Goal: Information Seeking & Learning: Learn about a topic

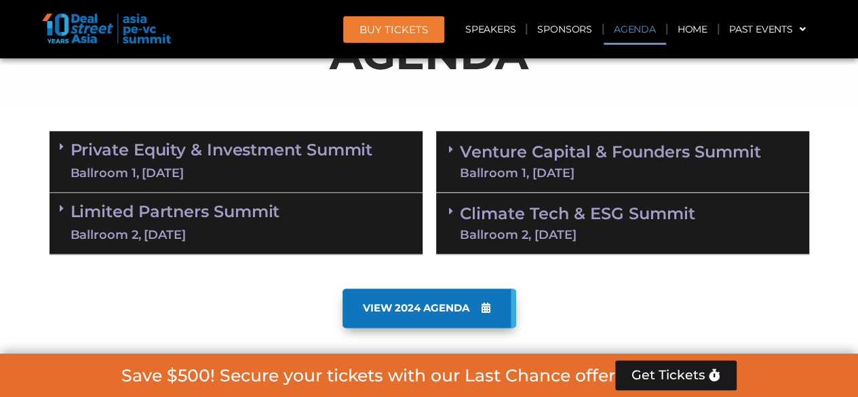
scroll to position [768, 0]
click at [275, 152] on link "Private Equity & Investment Summit Ballroom 1, [DATE]" at bounding box center [222, 161] width 303 height 41
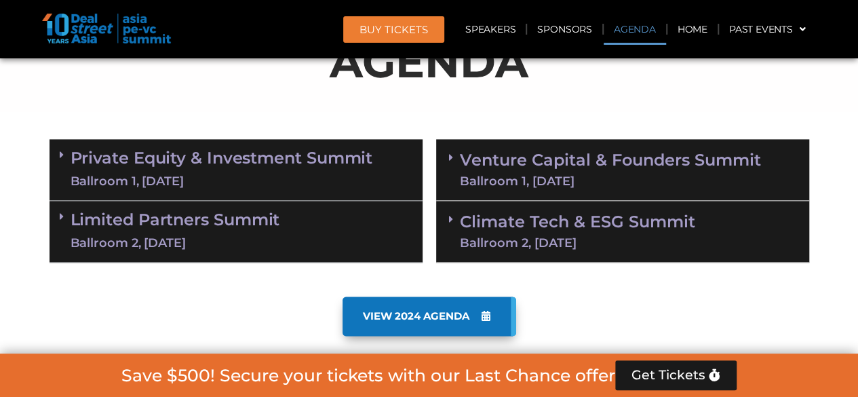
scroll to position [903, 0]
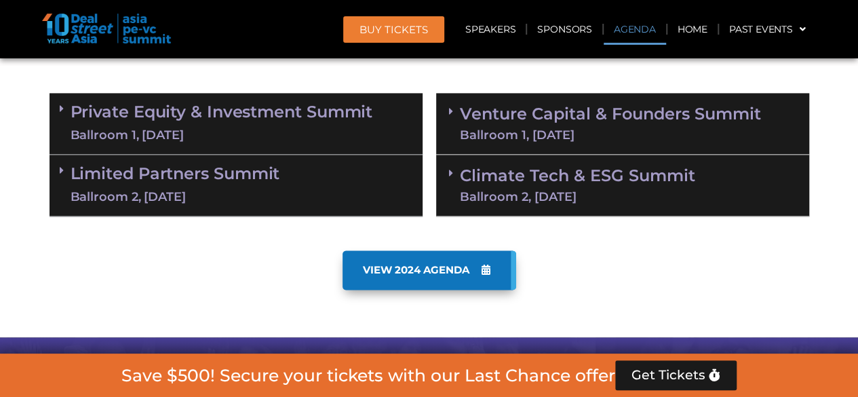
click at [220, 112] on link "Private Equity & Investment Summit Ballroom 1, [DATE]" at bounding box center [222, 123] width 303 height 41
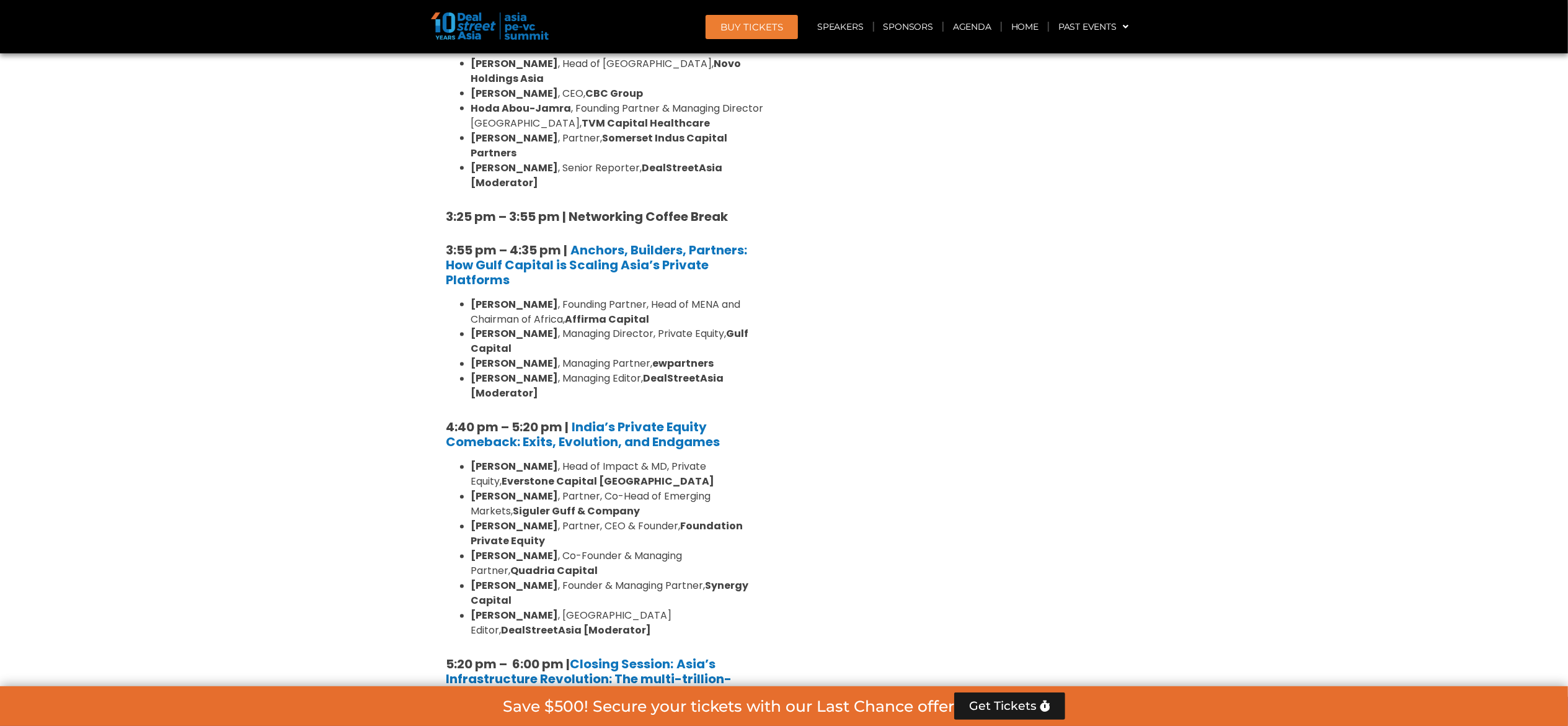
scroll to position [2066, 0]
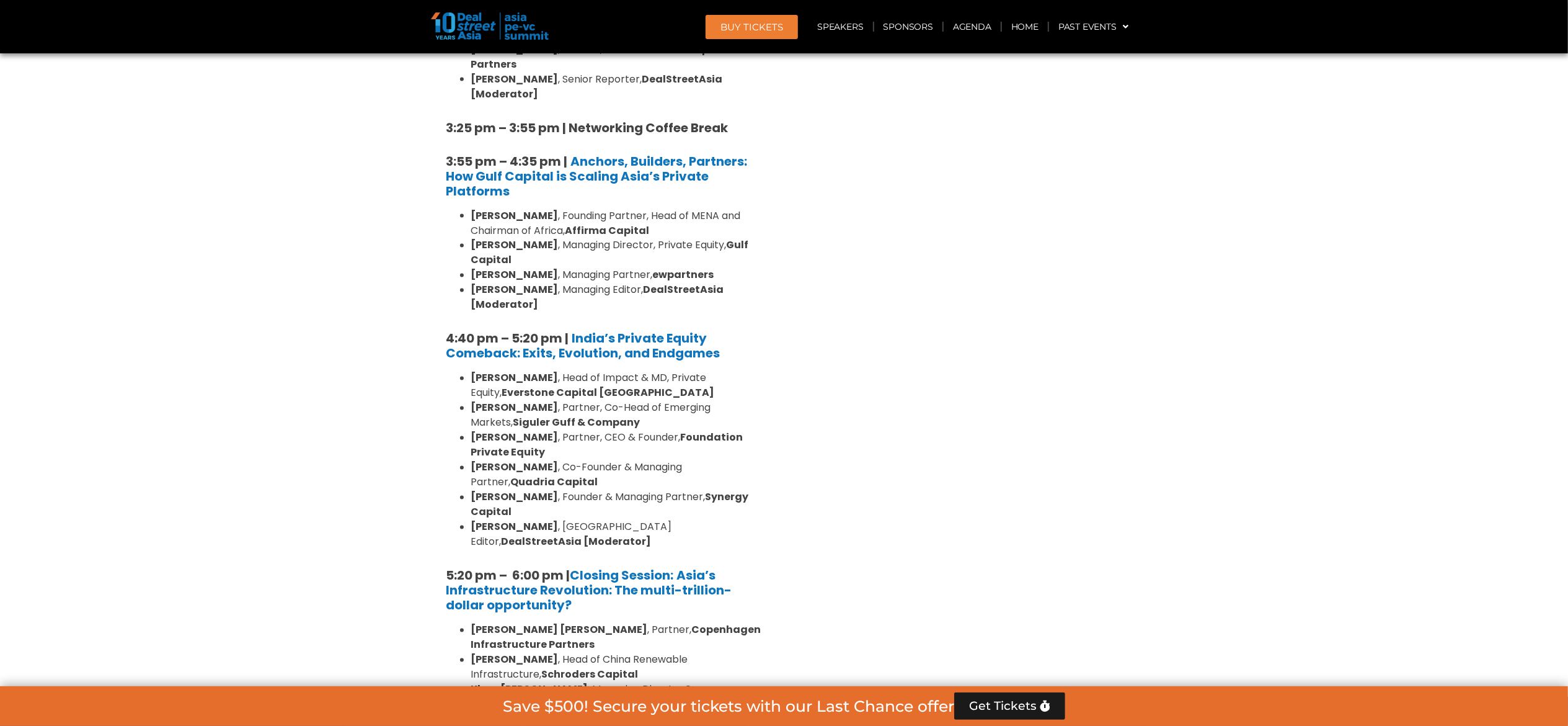
scroll to position [2366, 0]
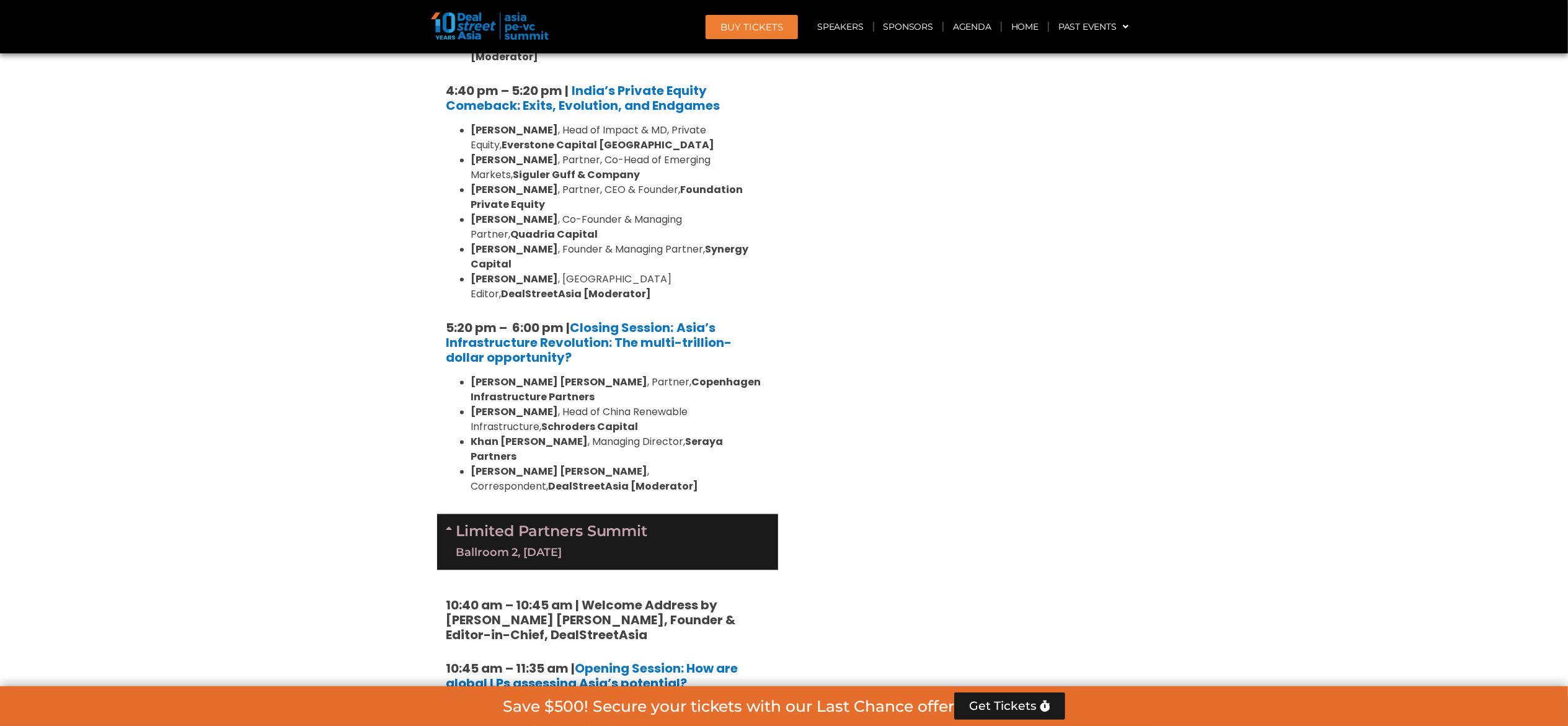
click at [666, 362] on div "Limited Partners [GEOGRAPHIC_DATA] 2, [DATE]" at bounding box center [607, 541] width 341 height 56
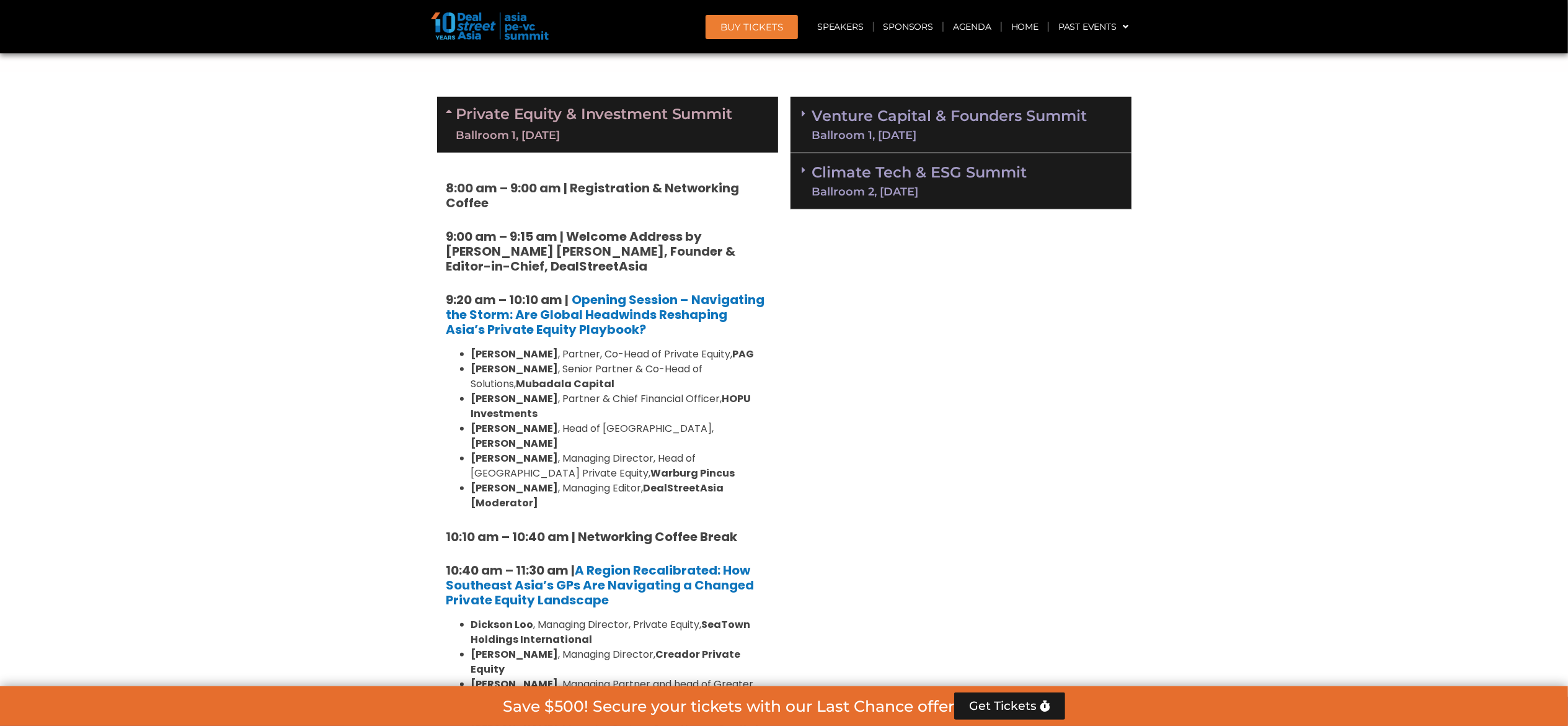
scroll to position [382, 0]
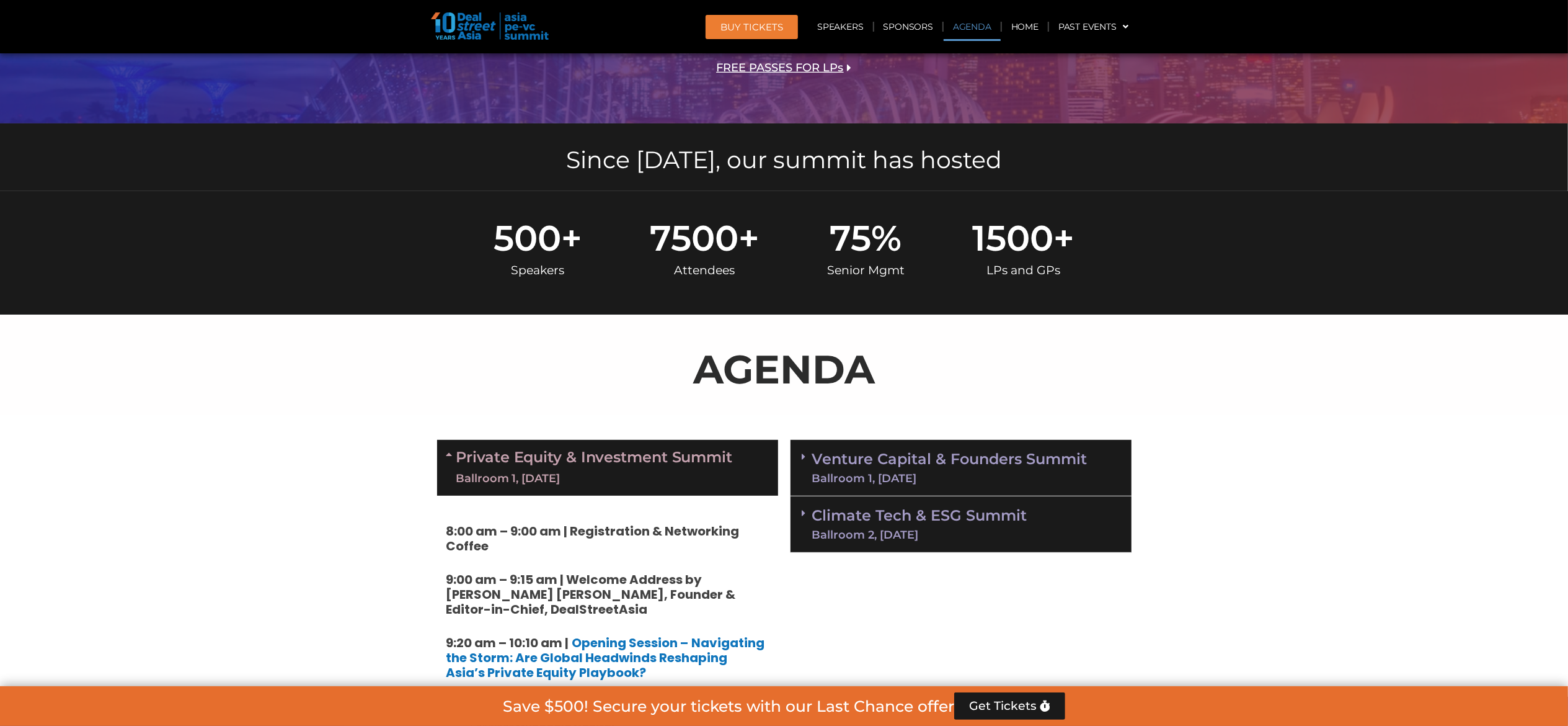
click at [627, 362] on div "Ballroom 1, [DATE]" at bounding box center [594, 478] width 277 height 16
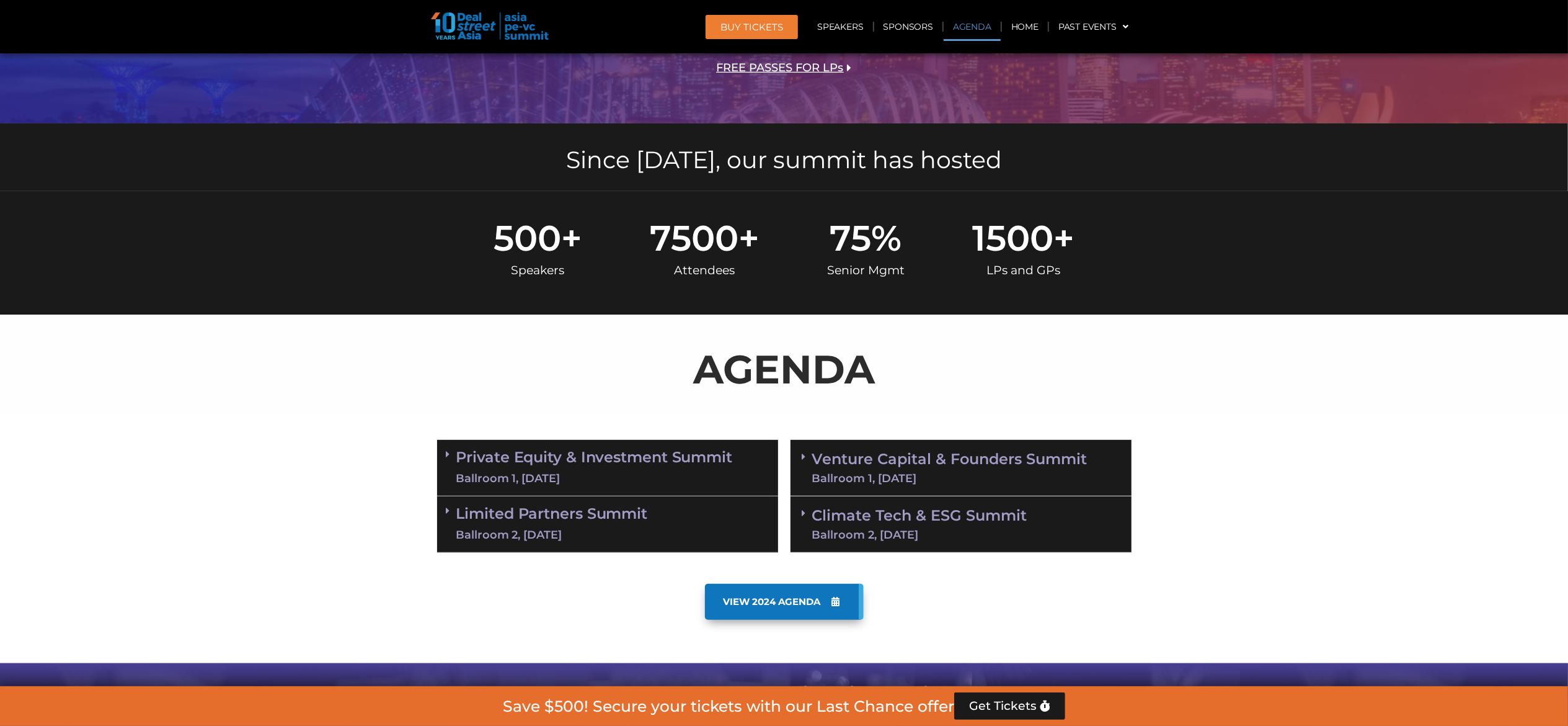
click at [784, 362] on div "Ballroom 1, [DATE]" at bounding box center [950, 478] width 275 height 11
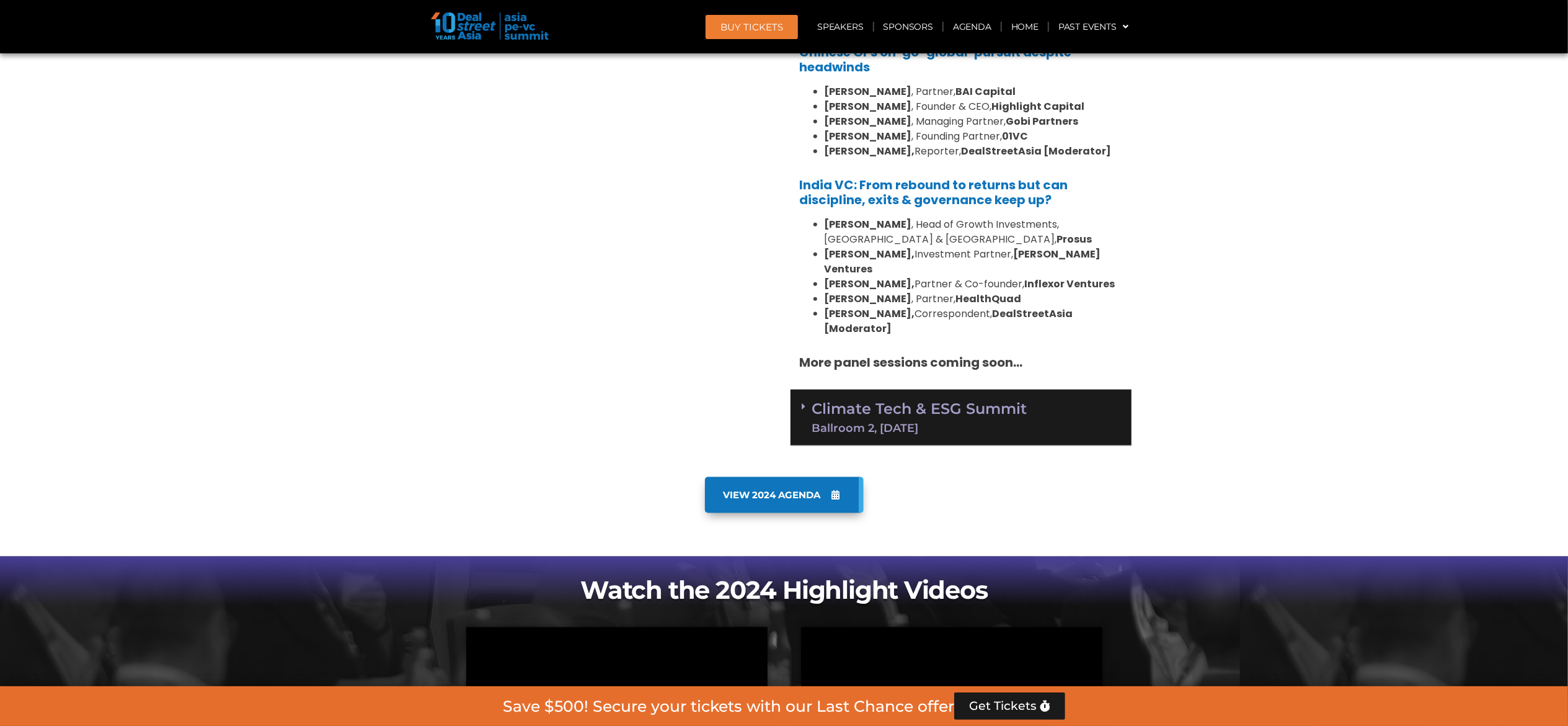
scroll to position [1499, 0]
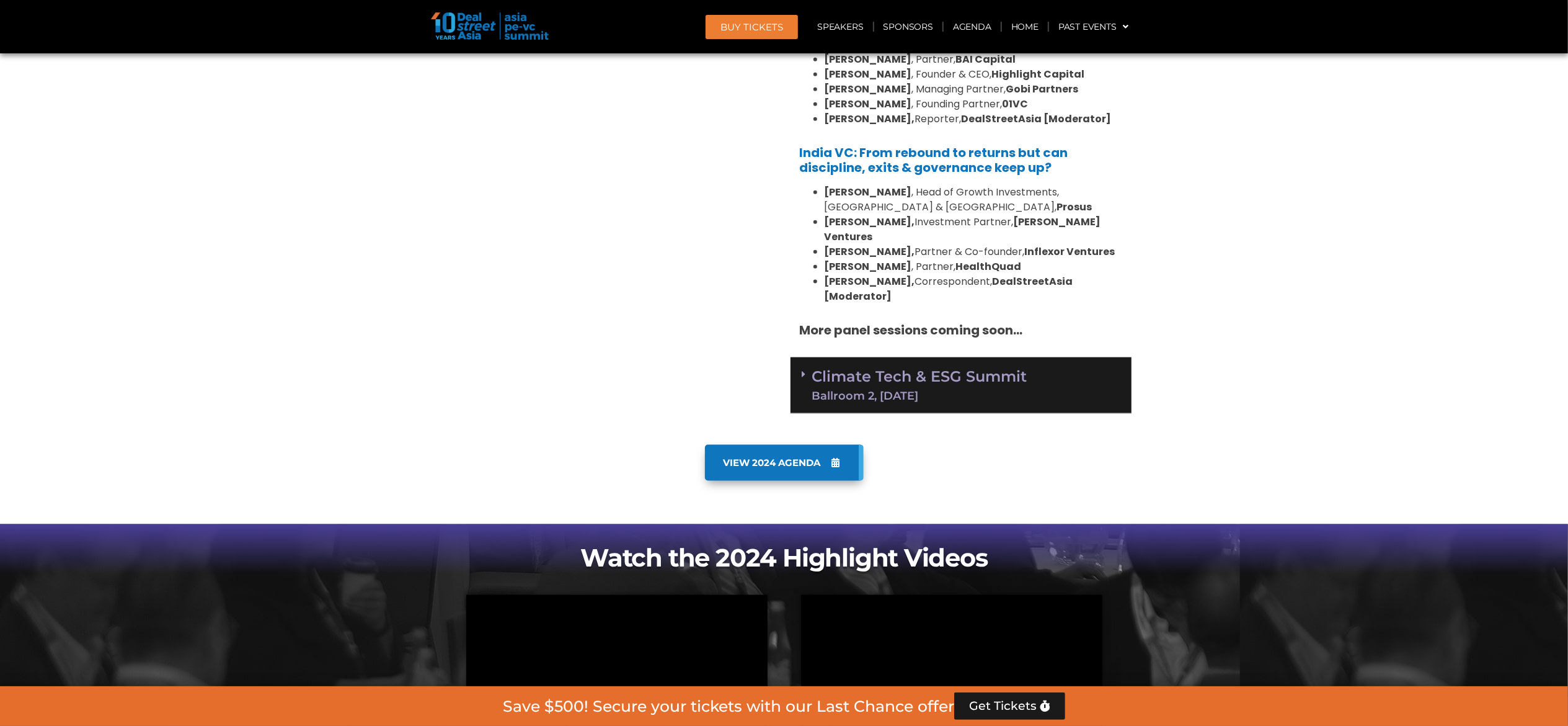
click at [784, 362] on link "Climate Tech & ESG Summit Ballroom 2, [DATE]" at bounding box center [920, 385] width 215 height 32
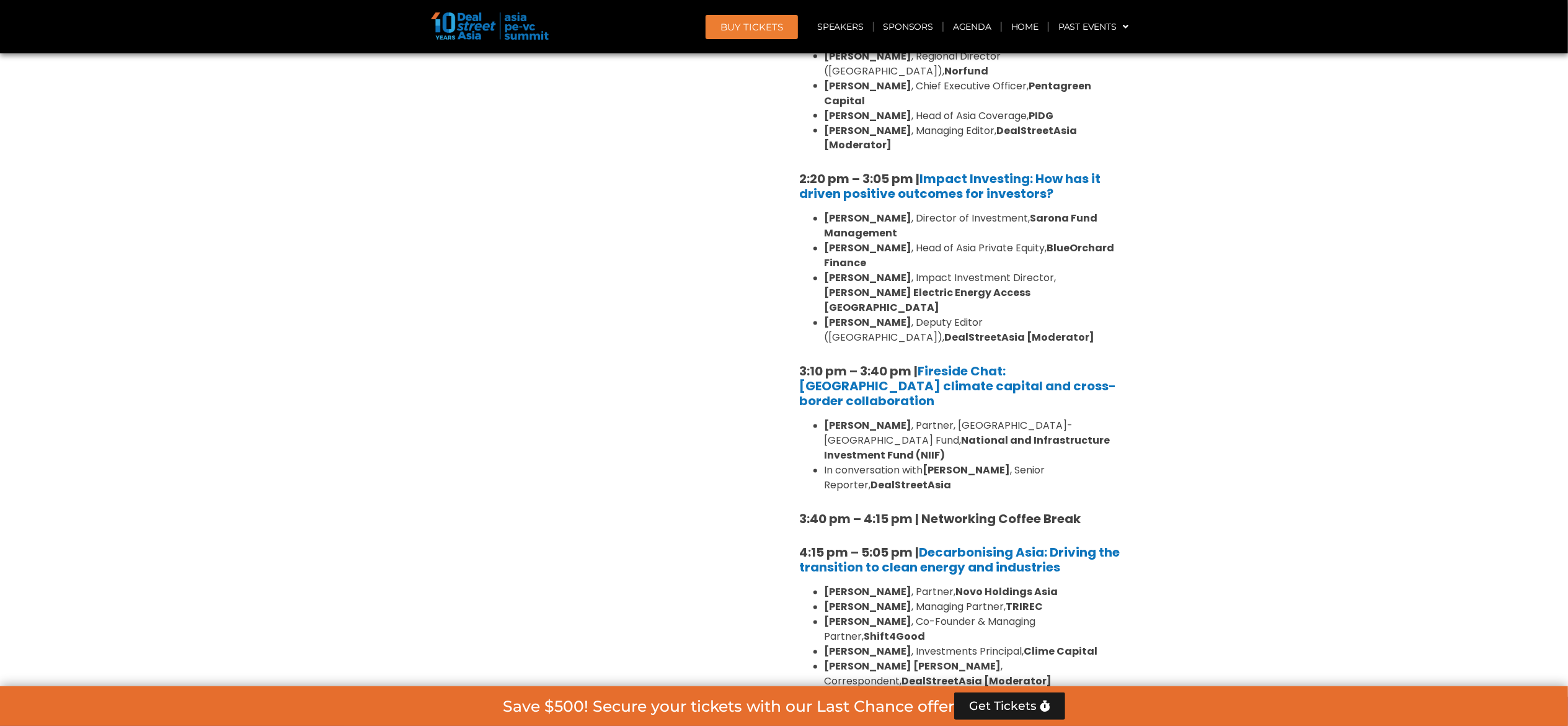
scroll to position [2243, 0]
